Goal: Task Accomplishment & Management: Manage account settings

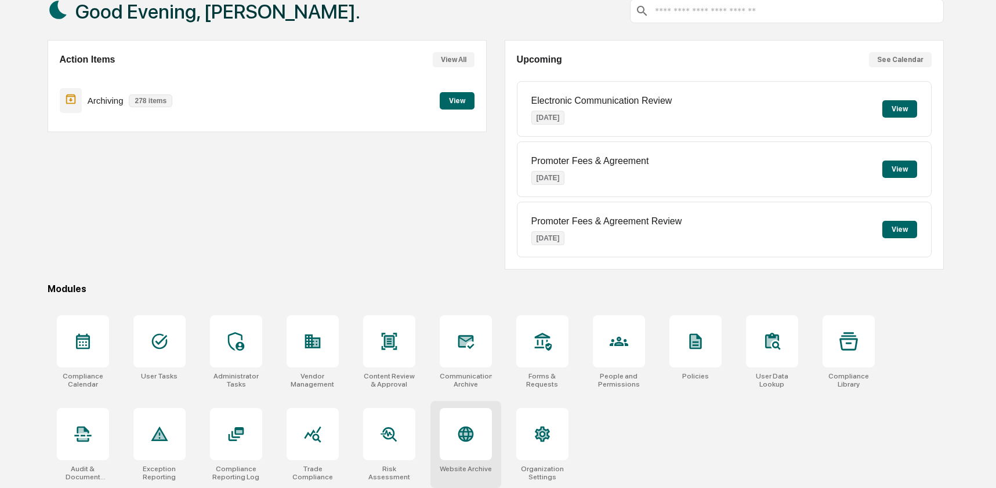
click at [466, 428] on icon at bounding box center [466, 435] width 16 height 16
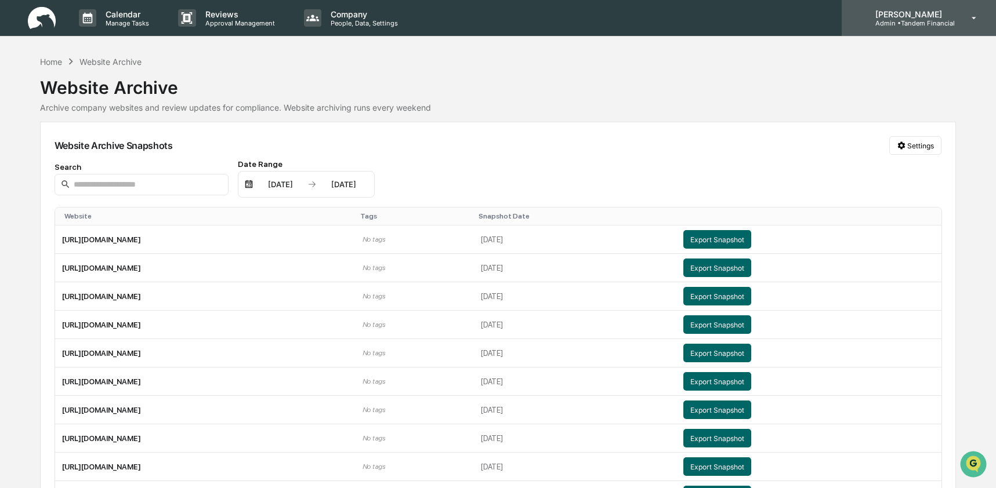
click at [942, 32] on div "[PERSON_NAME] Admin • Tandem Financial" at bounding box center [919, 18] width 154 height 36
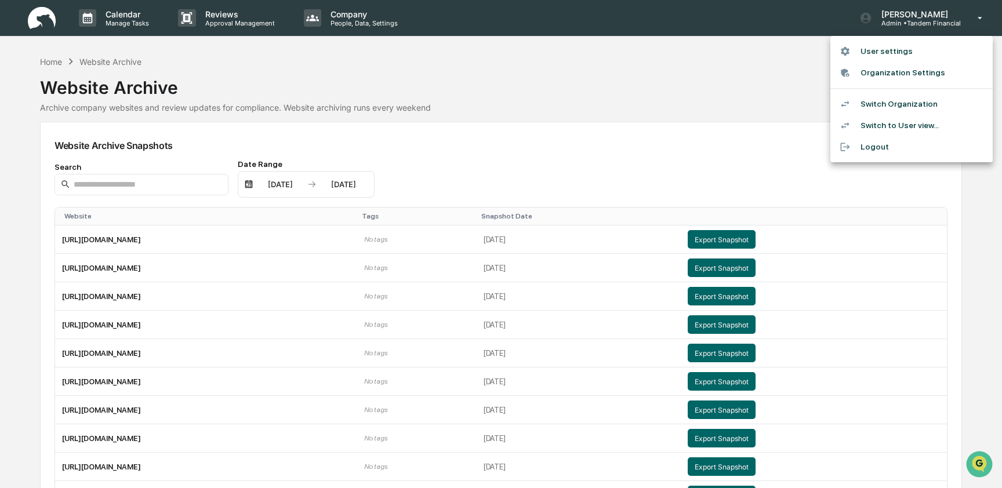
click at [920, 108] on li "Switch Organization" at bounding box center [912, 103] width 162 height 21
